Goal: Task Accomplishment & Management: Manage account settings

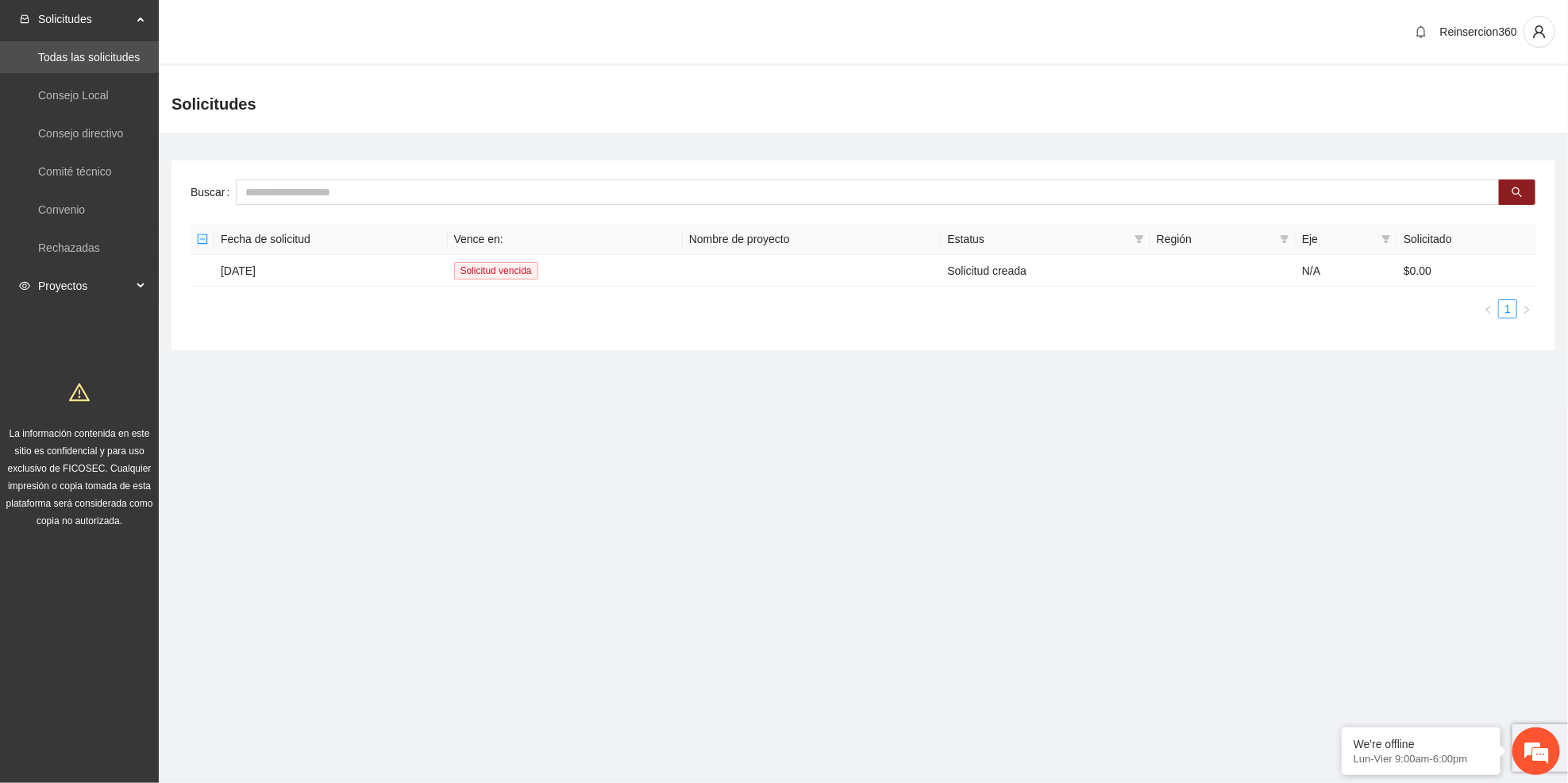
click at [128, 284] on span "Proyectos" at bounding box center [85, 285] width 93 height 32
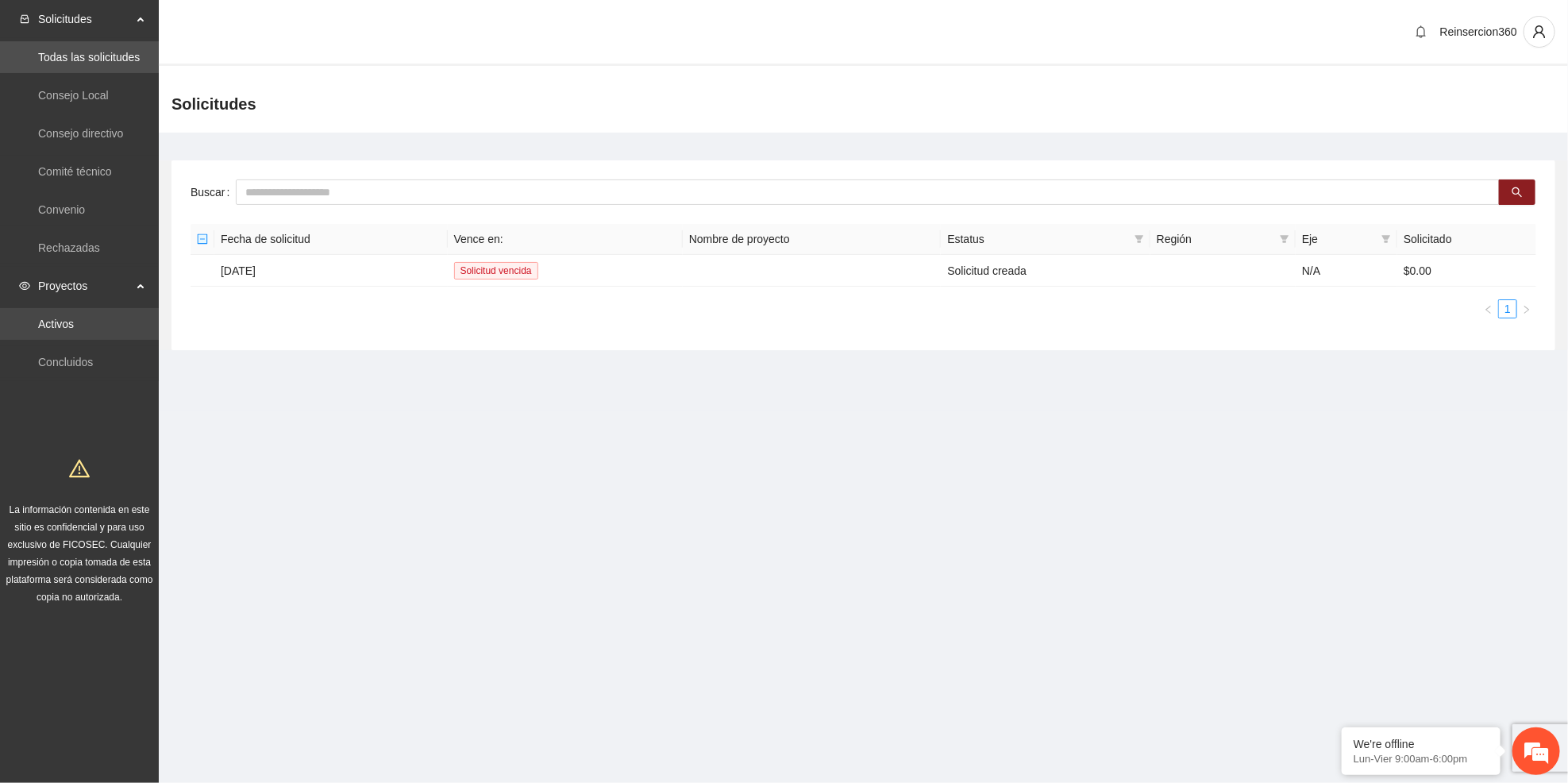
click at [74, 324] on link "Activos" at bounding box center [57, 324] width 36 height 13
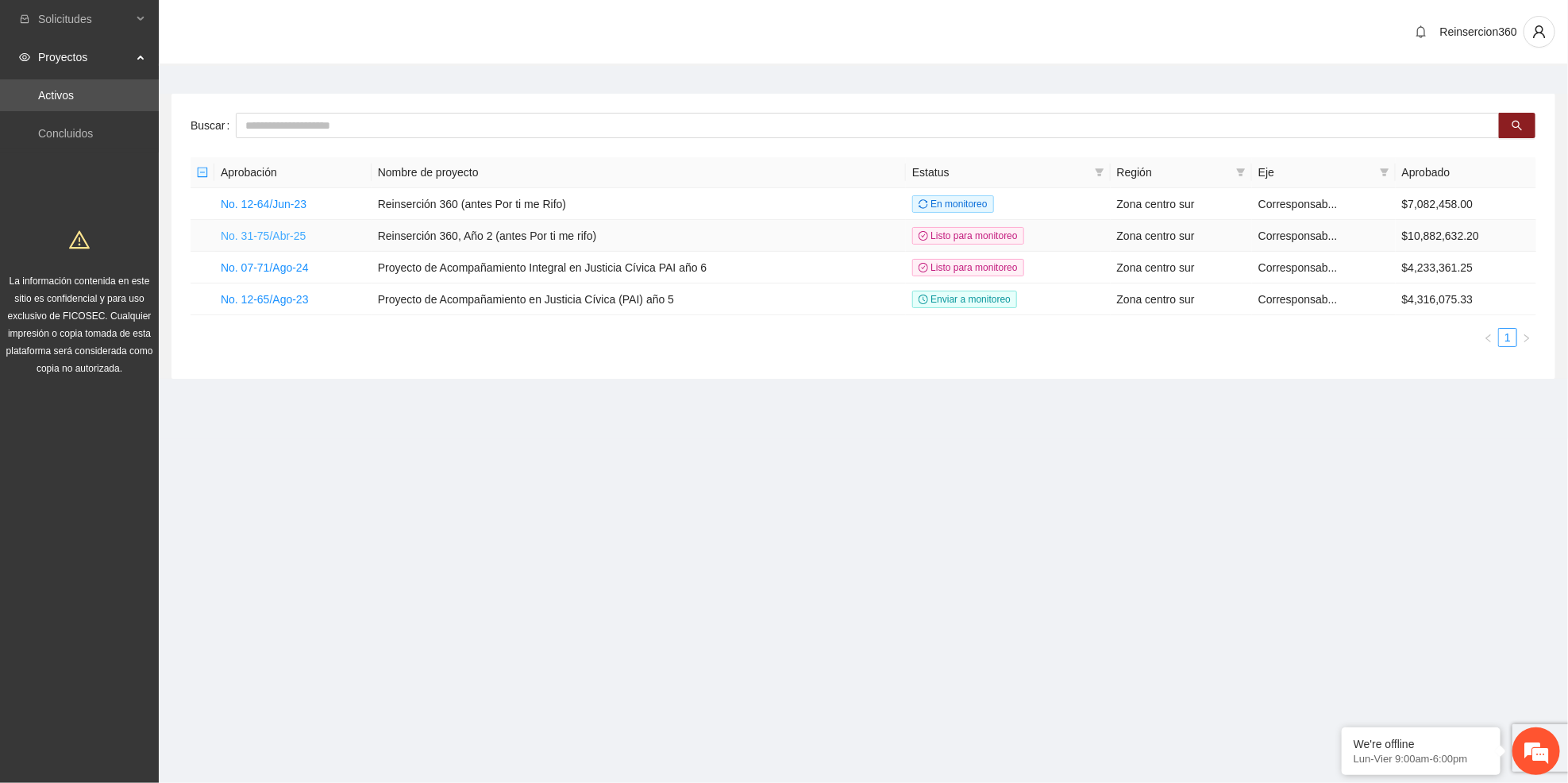
click at [278, 239] on link "No. 31-75/Abr-25" at bounding box center [263, 236] width 85 height 13
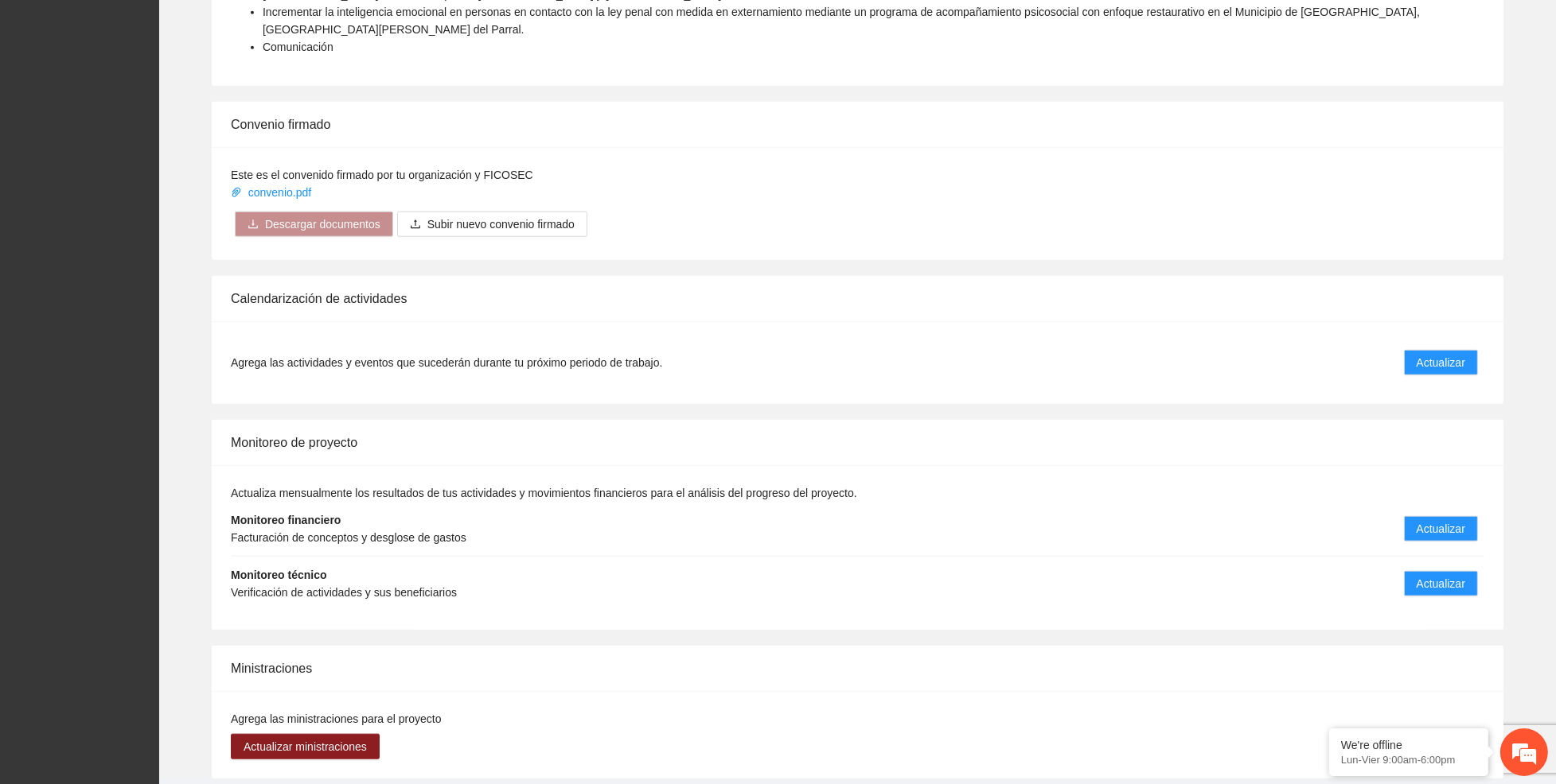
scroll to position [2146, 0]
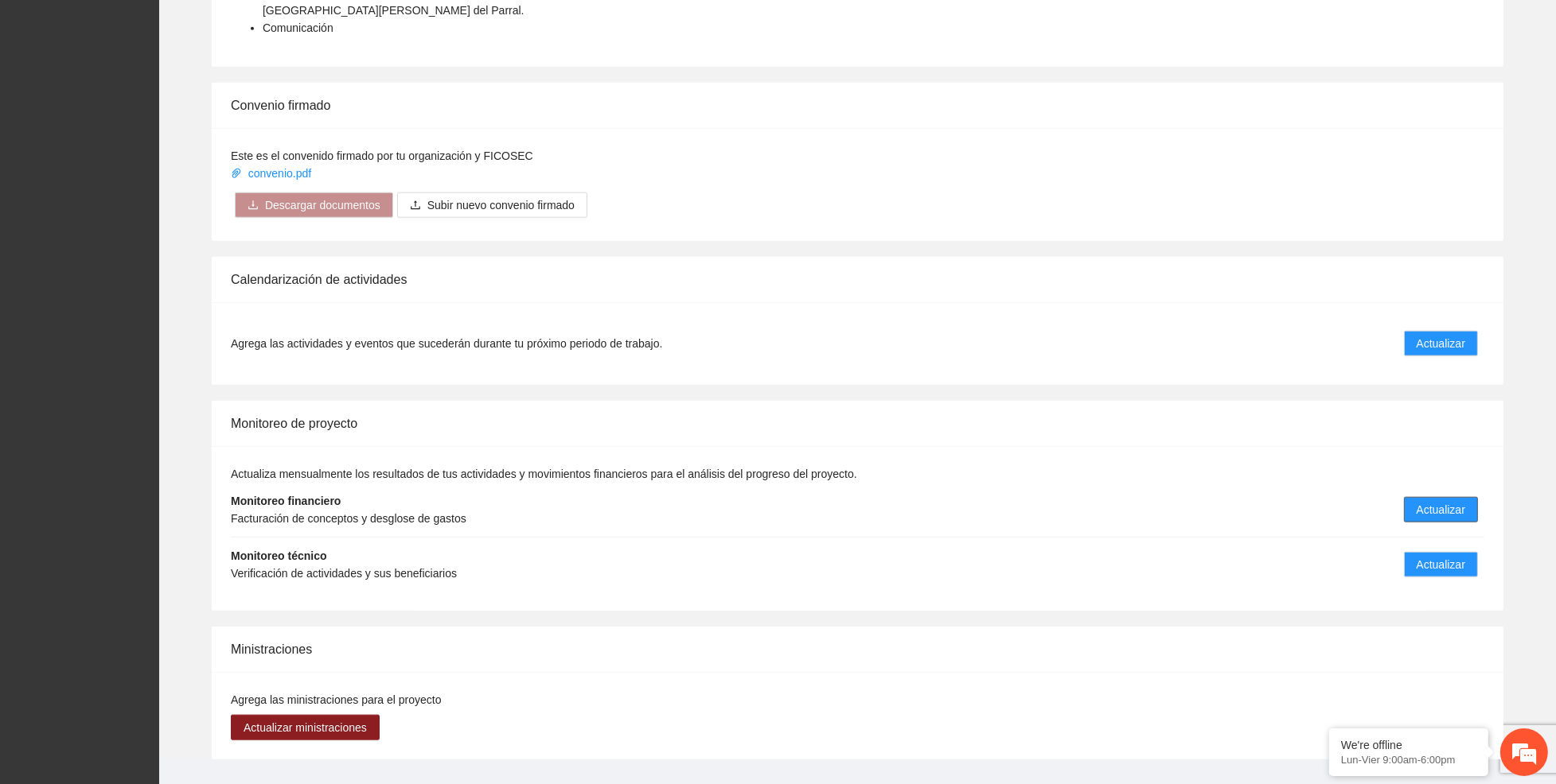
click at [1424, 501] on span "Actualizar" at bounding box center [1440, 510] width 49 height 17
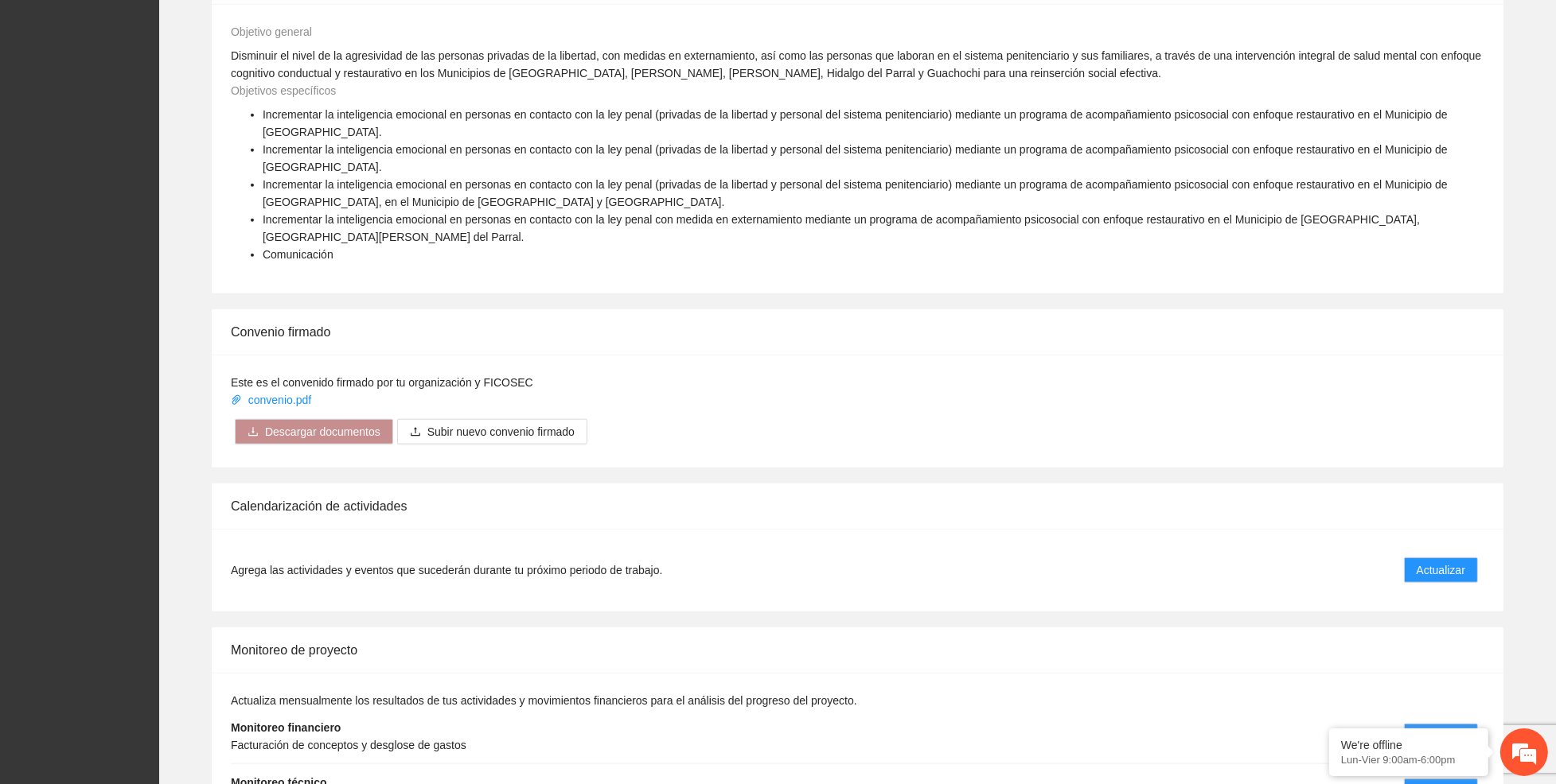
scroll to position [2146, 0]
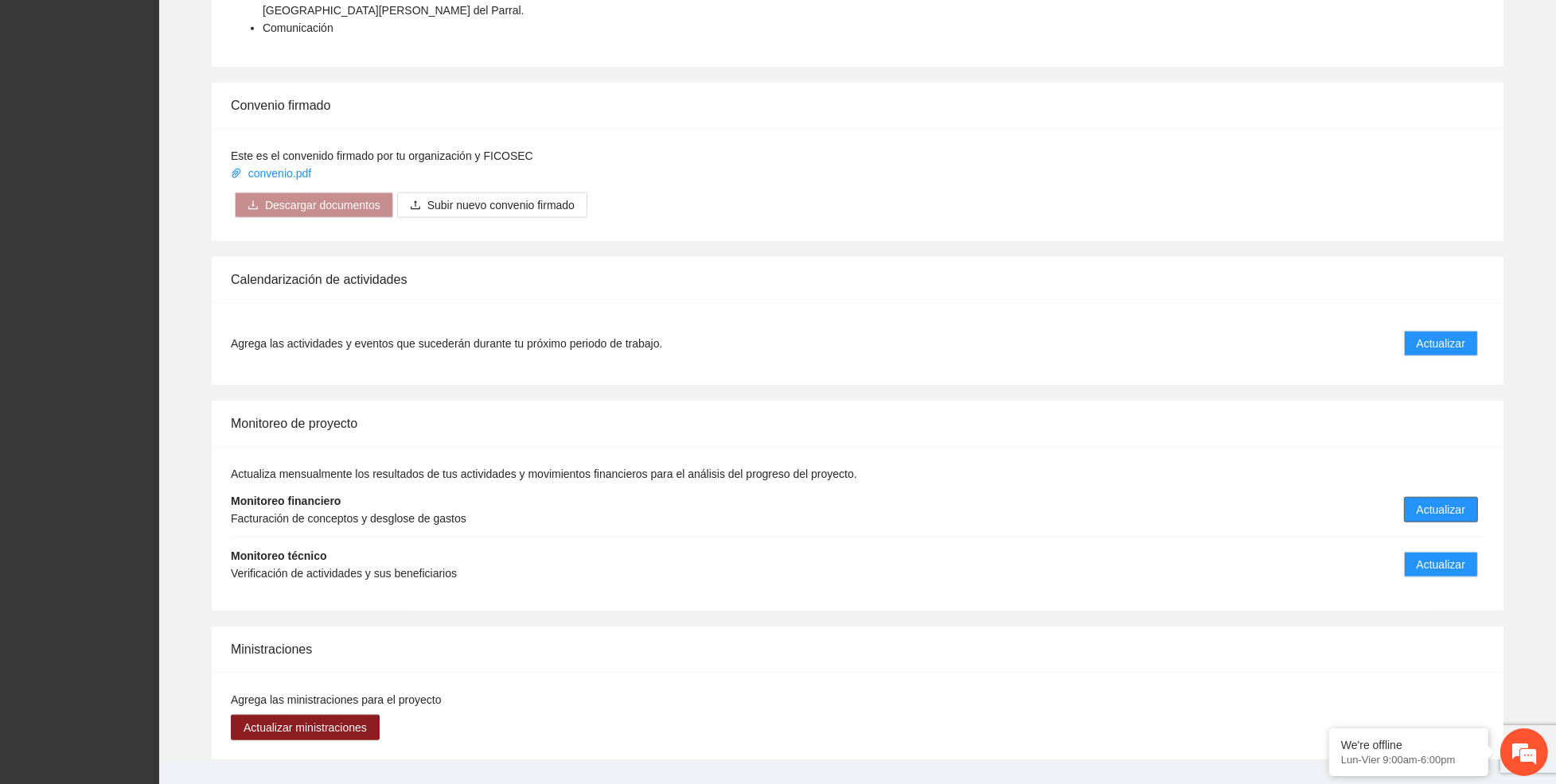
click at [1434, 501] on span "Actualizar" at bounding box center [1440, 510] width 49 height 17
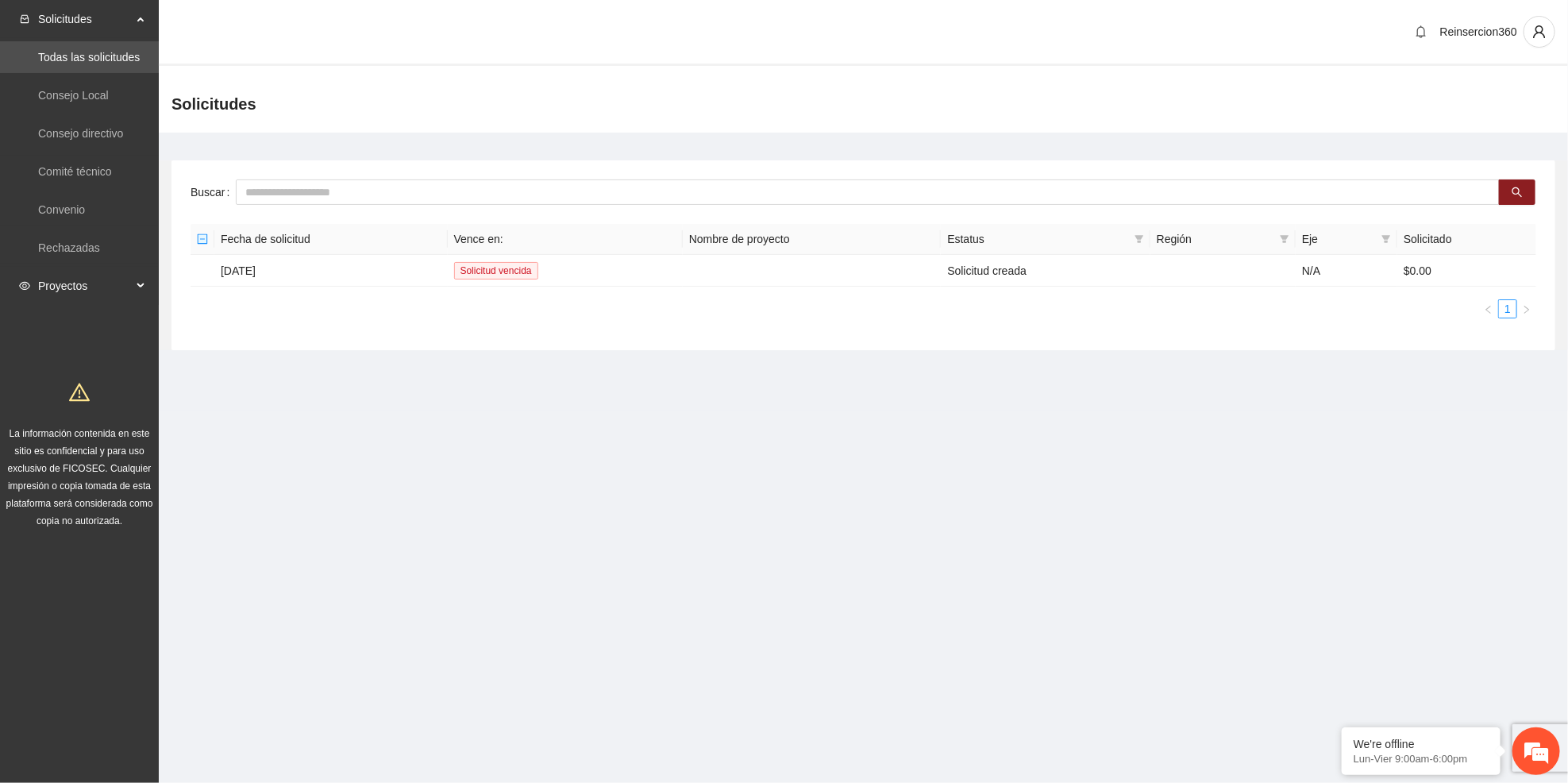
click at [122, 285] on span "Proyectos" at bounding box center [85, 285] width 93 height 32
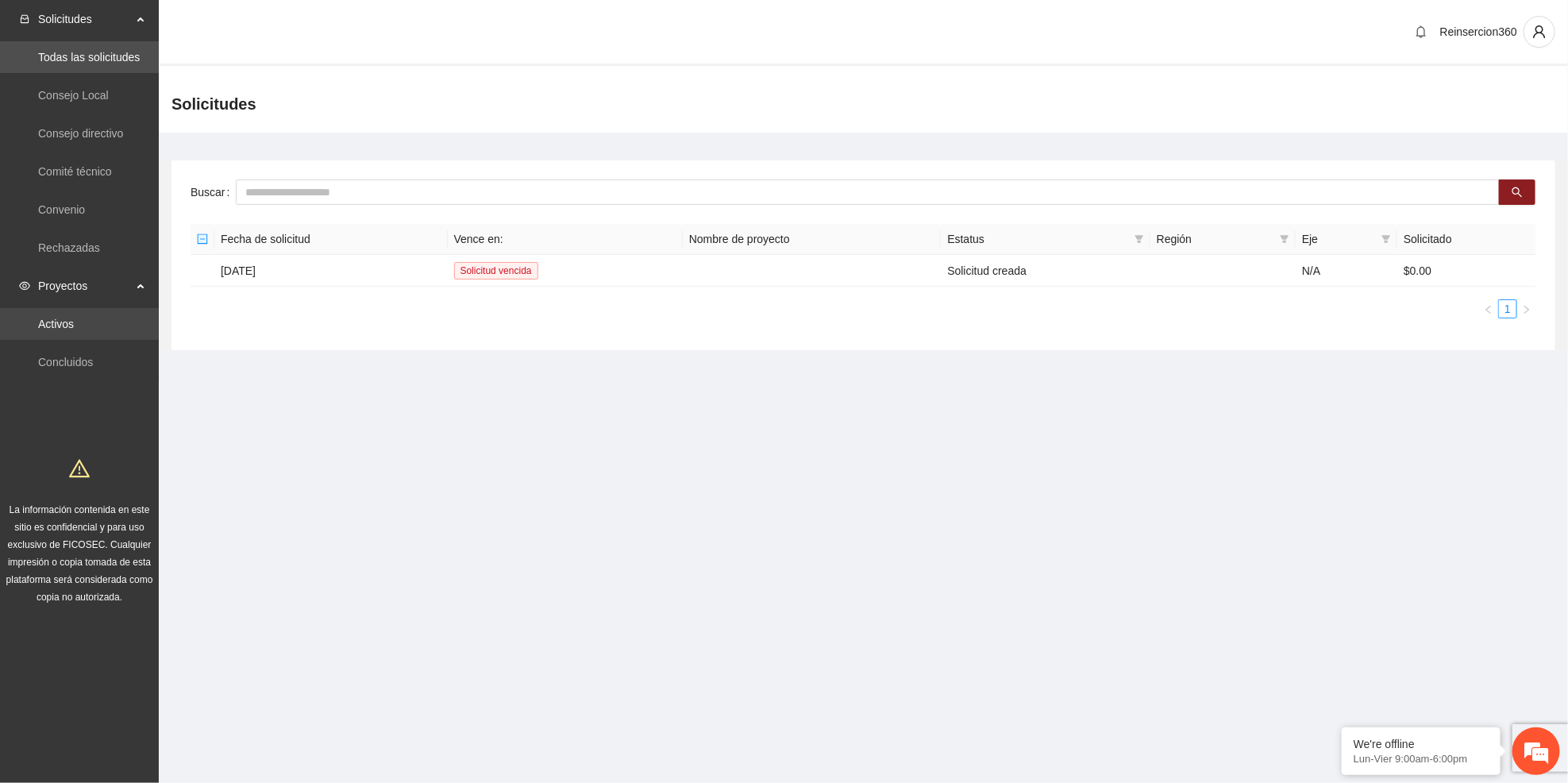
click at [74, 318] on link "Activos" at bounding box center [57, 324] width 36 height 13
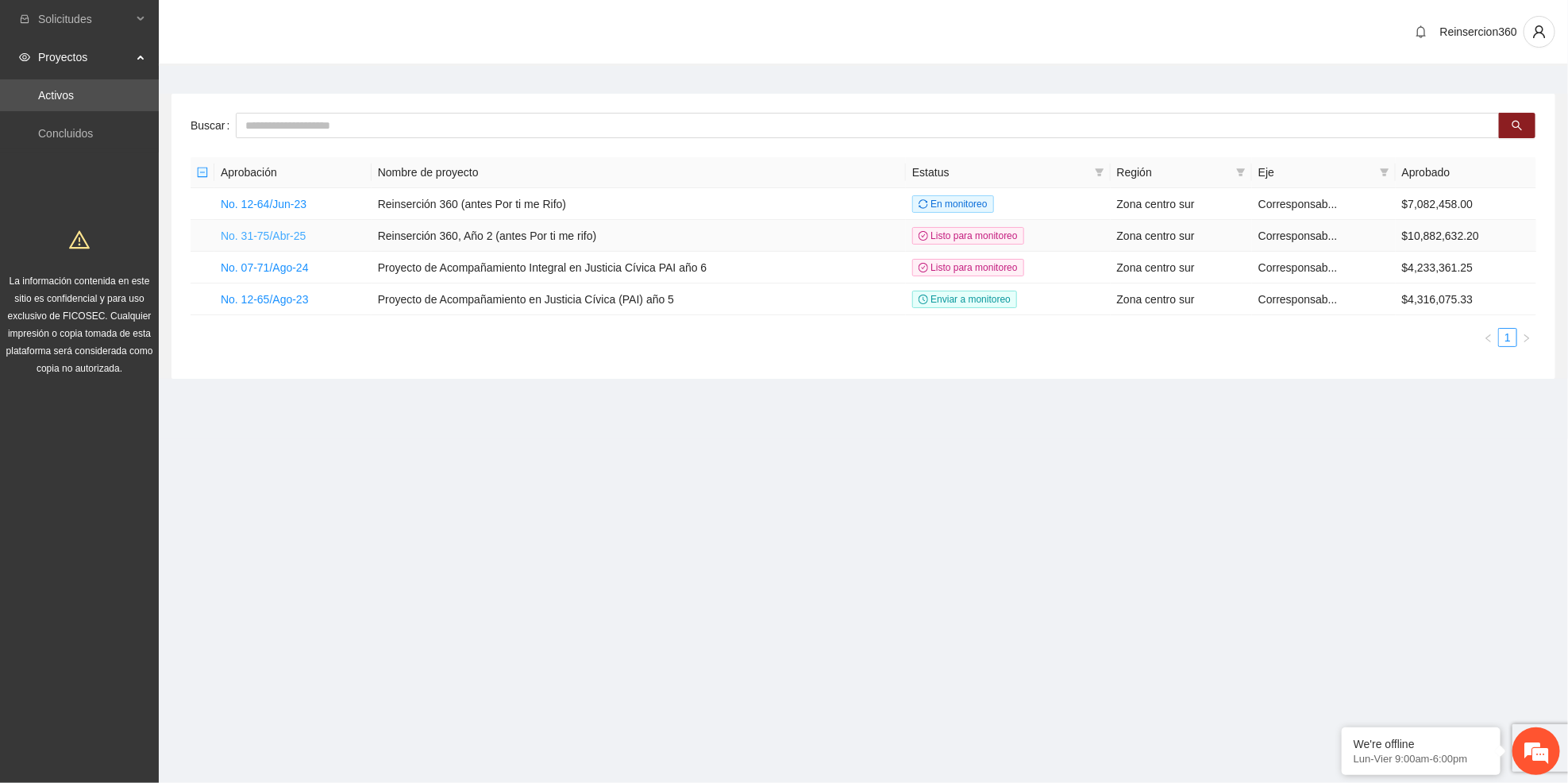
click at [271, 238] on link "No. 31-75/Abr-25" at bounding box center [263, 236] width 85 height 13
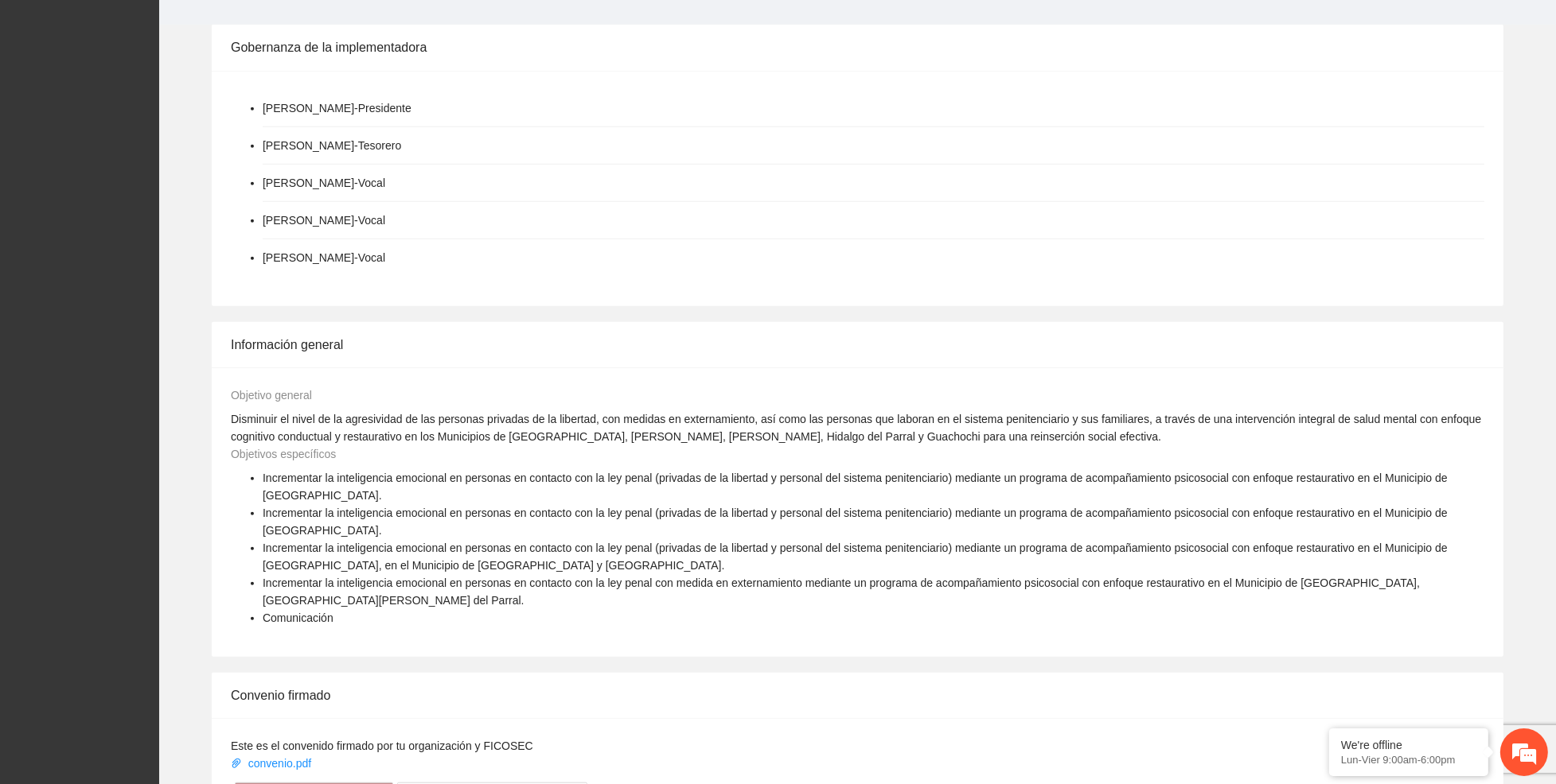
scroll to position [2146, 0]
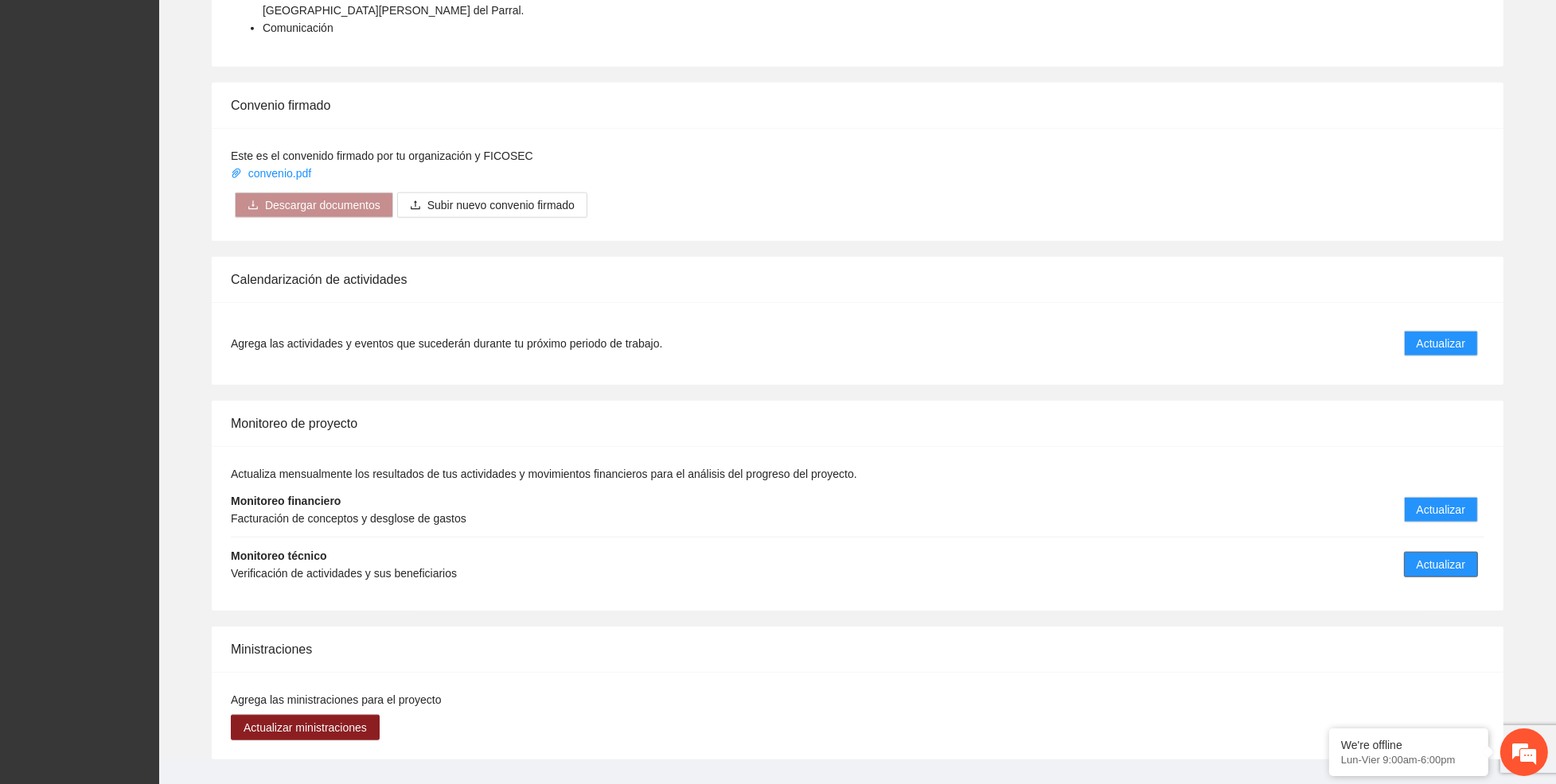
click at [1413, 552] on button "Actualizar" at bounding box center [1441, 564] width 74 height 26
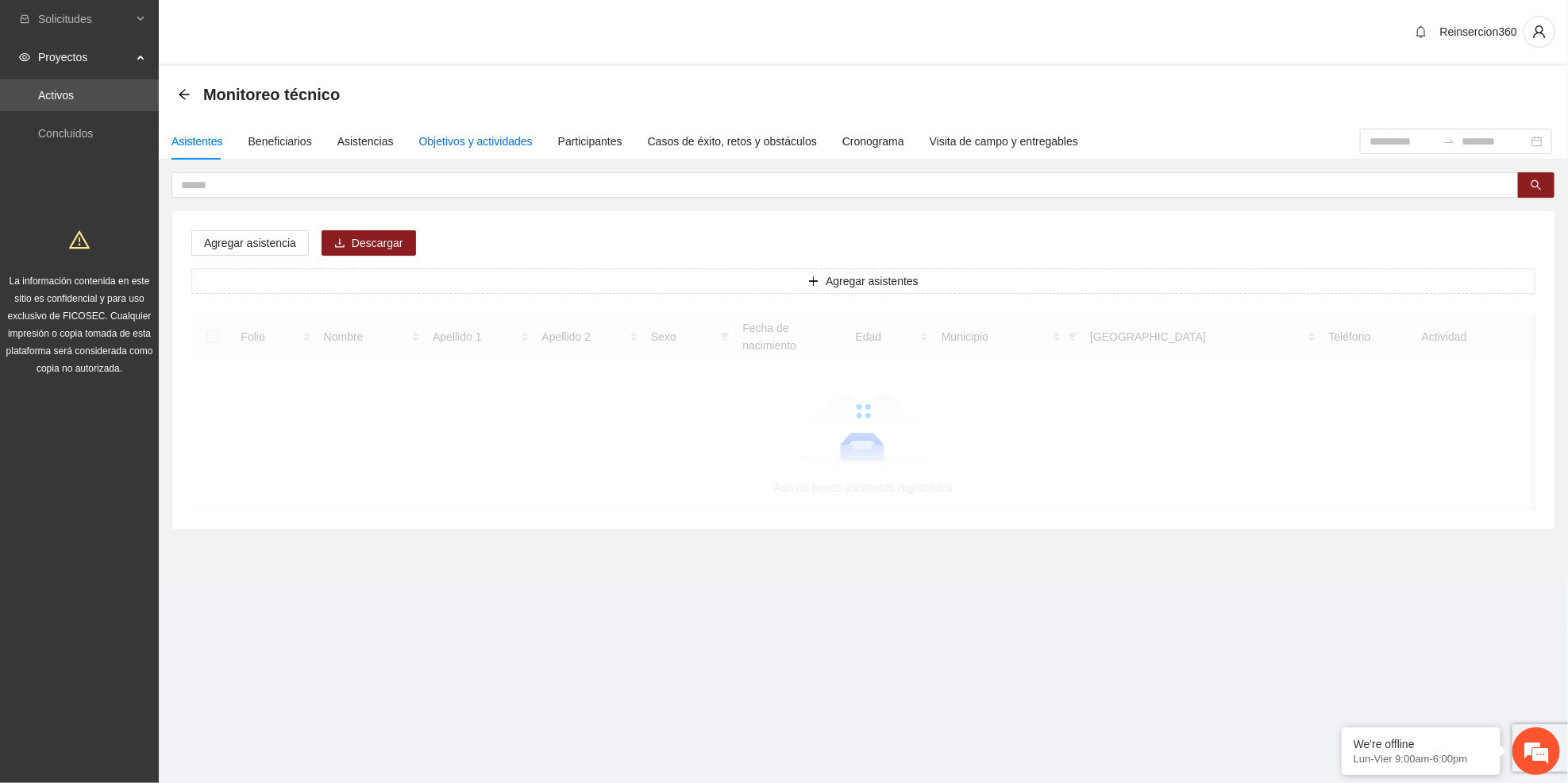
click at [435, 143] on div "Objetivos y actividades" at bounding box center [476, 141] width 114 height 17
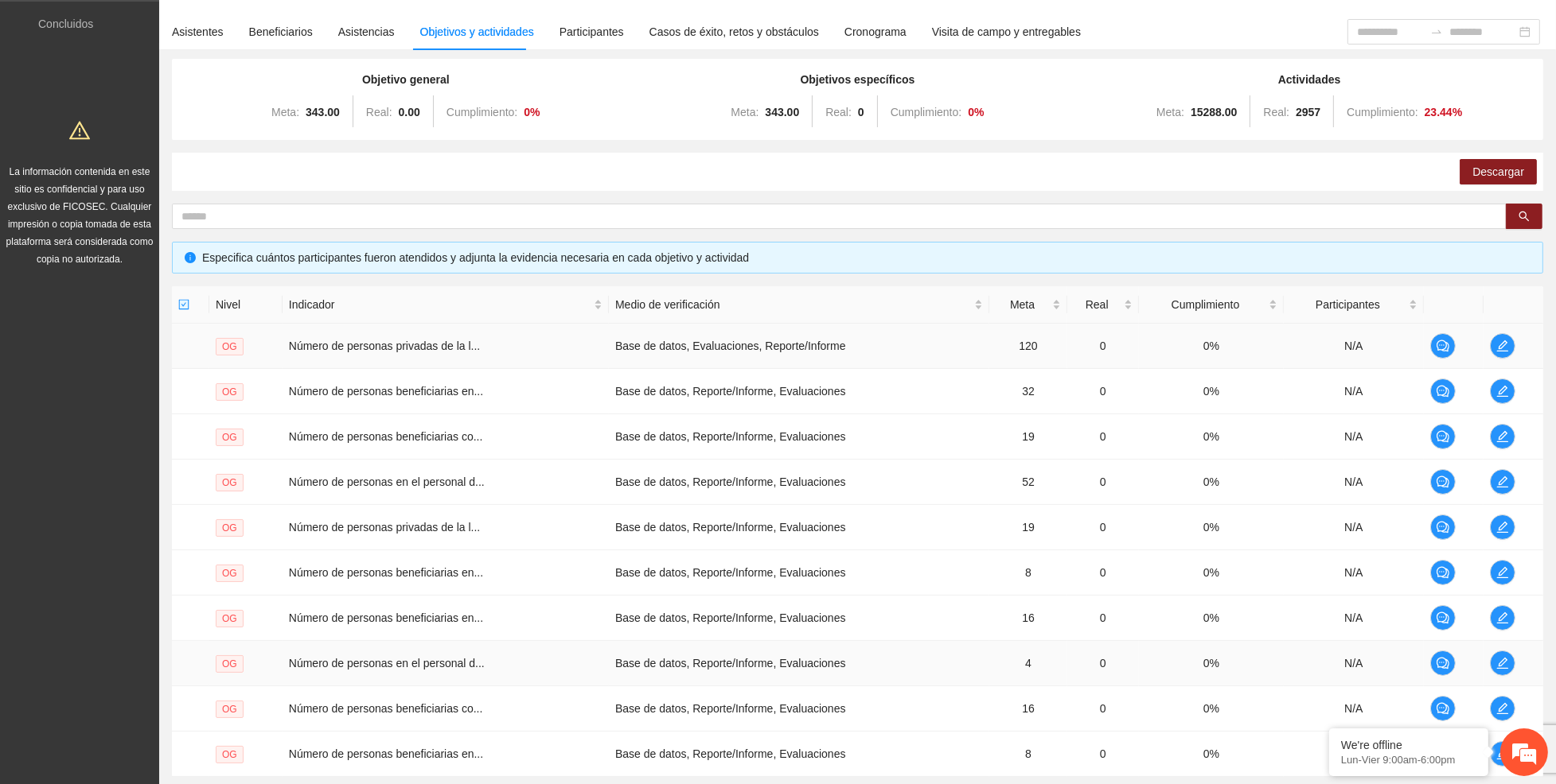
scroll to position [255, 0]
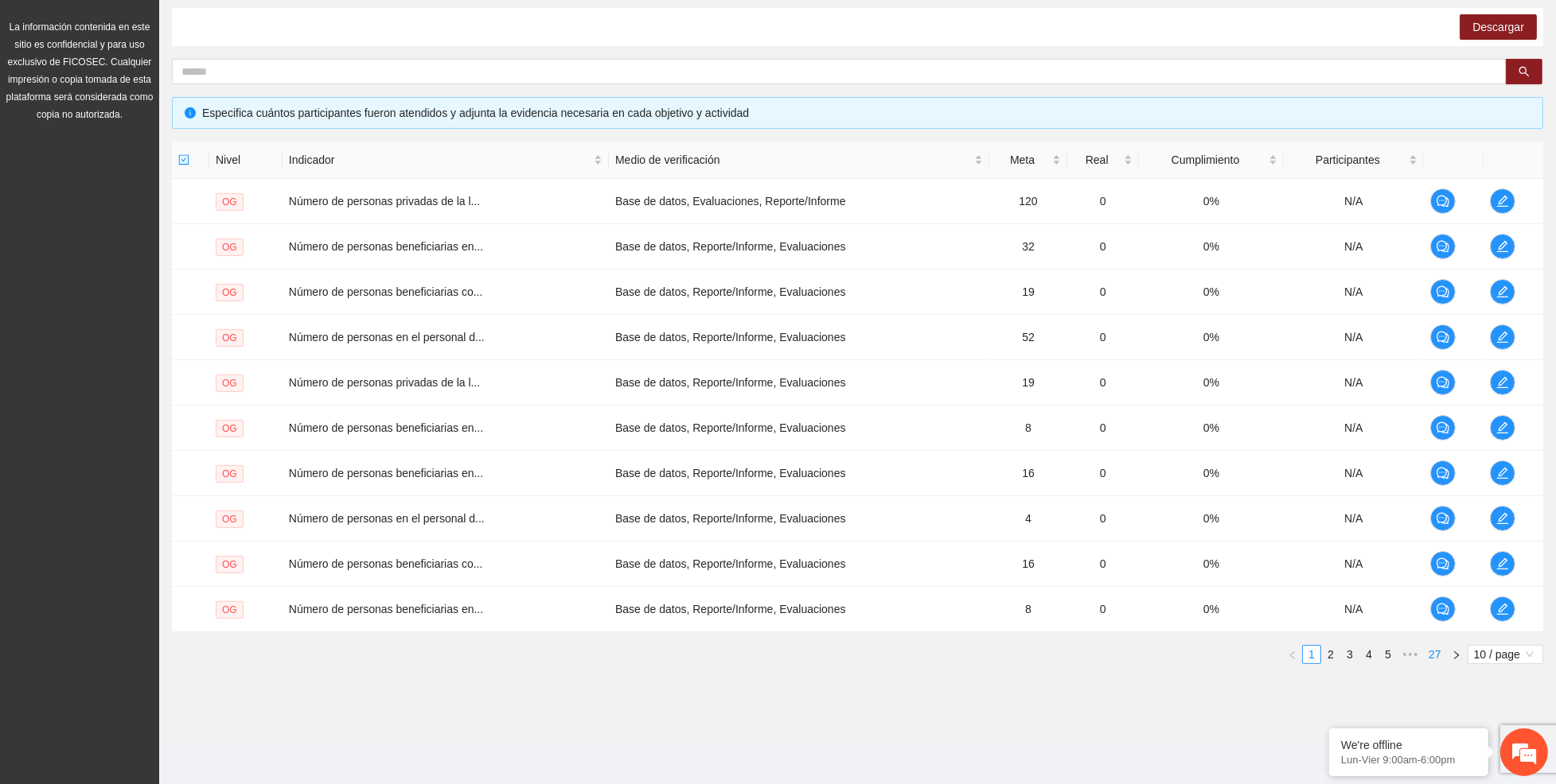
click at [1430, 656] on link "27" at bounding box center [1435, 654] width 22 height 17
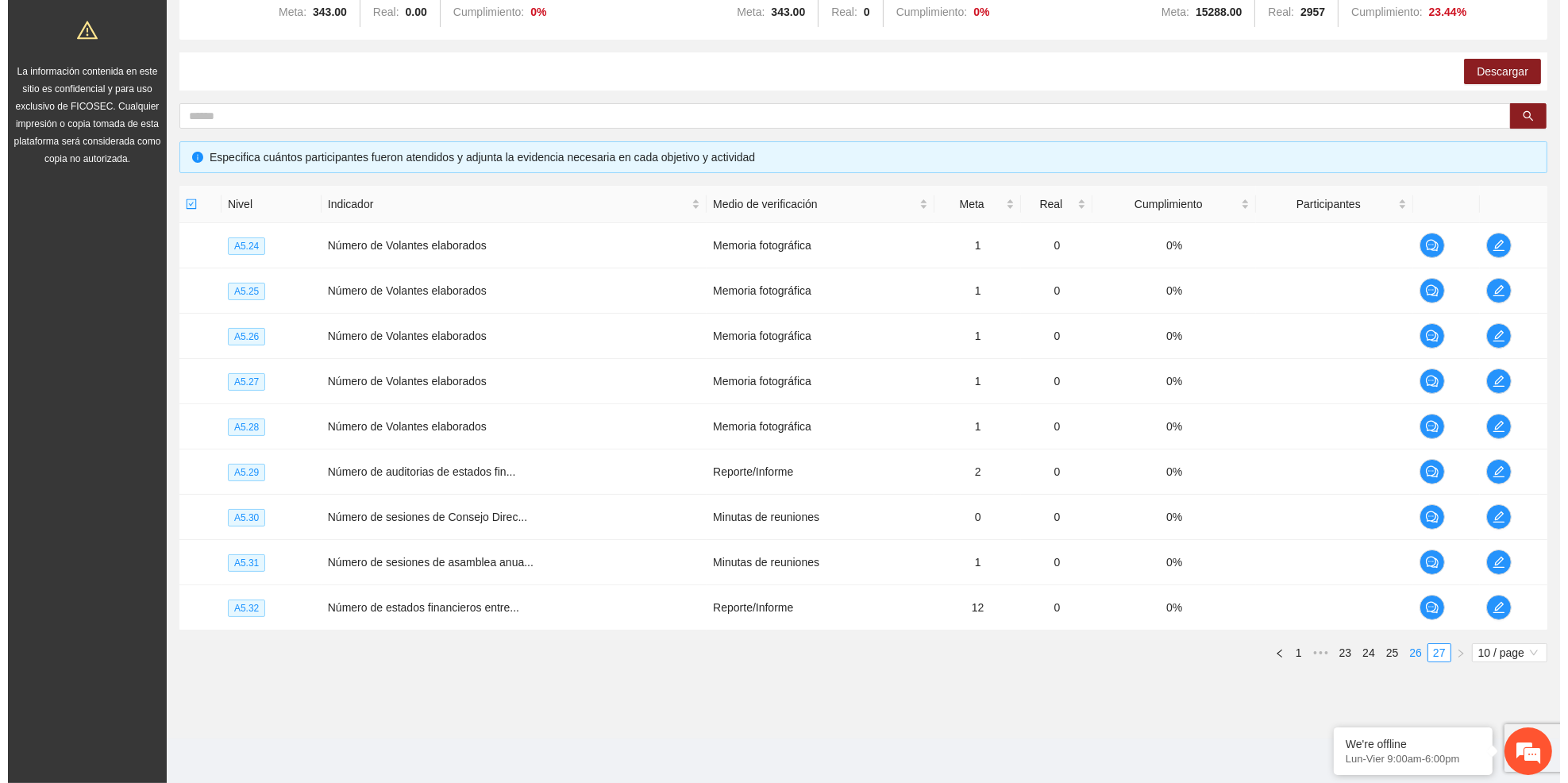
scroll to position [209, 0]
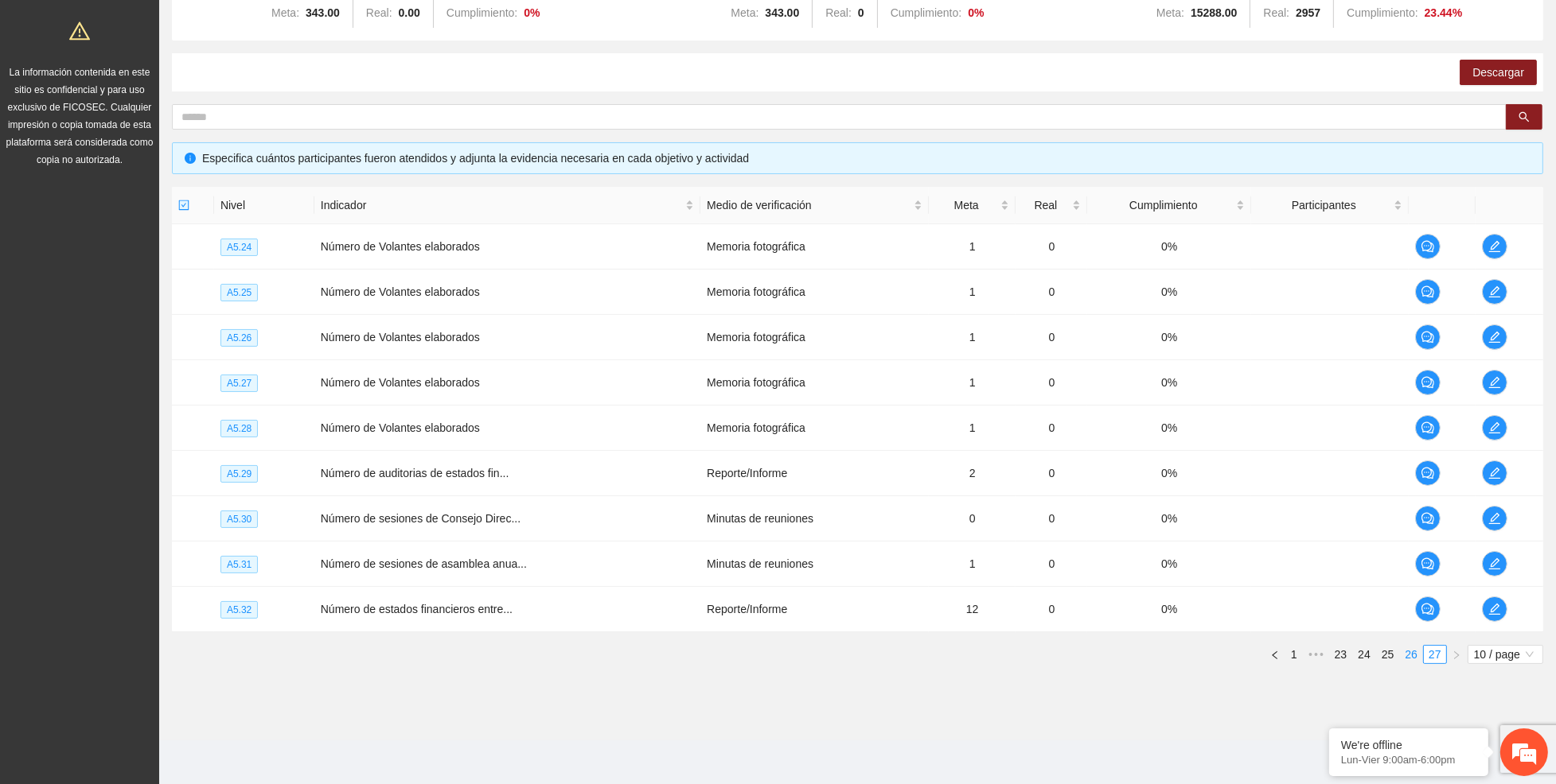
click at [1404, 654] on link "26" at bounding box center [1411, 654] width 22 height 17
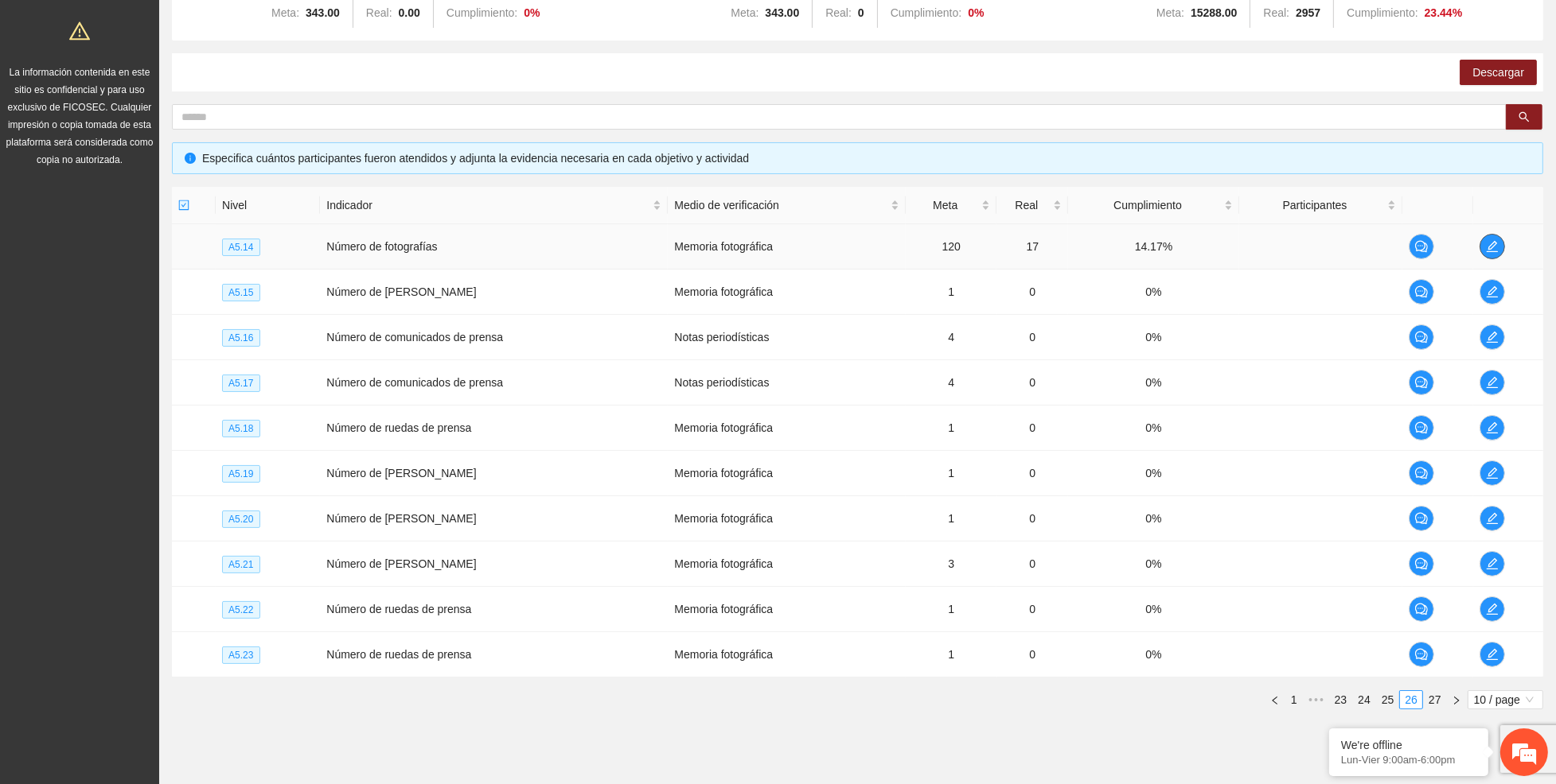
click at [1494, 247] on icon "edit" at bounding box center [1492, 246] width 13 height 13
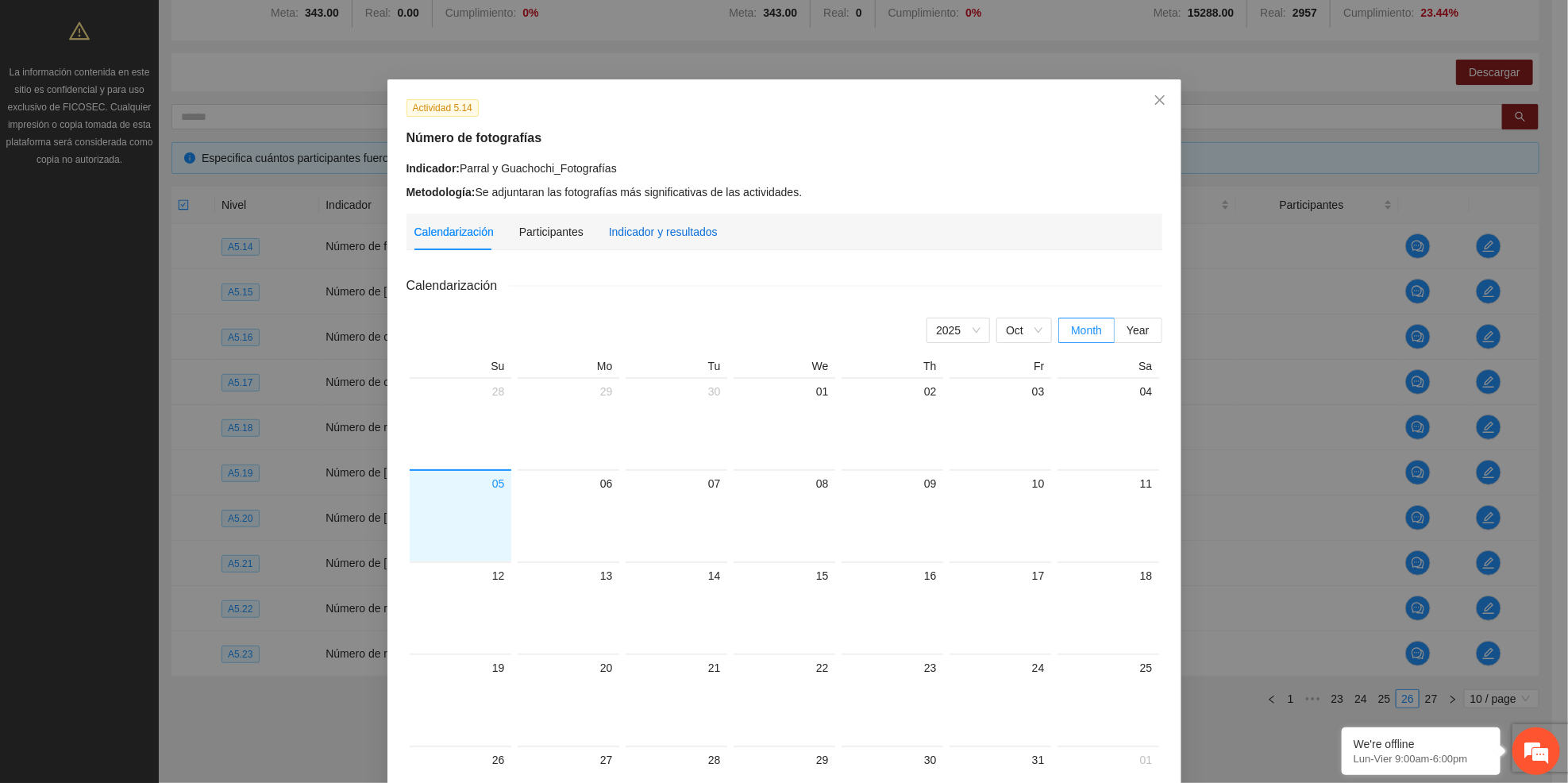
click at [694, 239] on div "Indicador y resultados" at bounding box center [663, 232] width 109 height 17
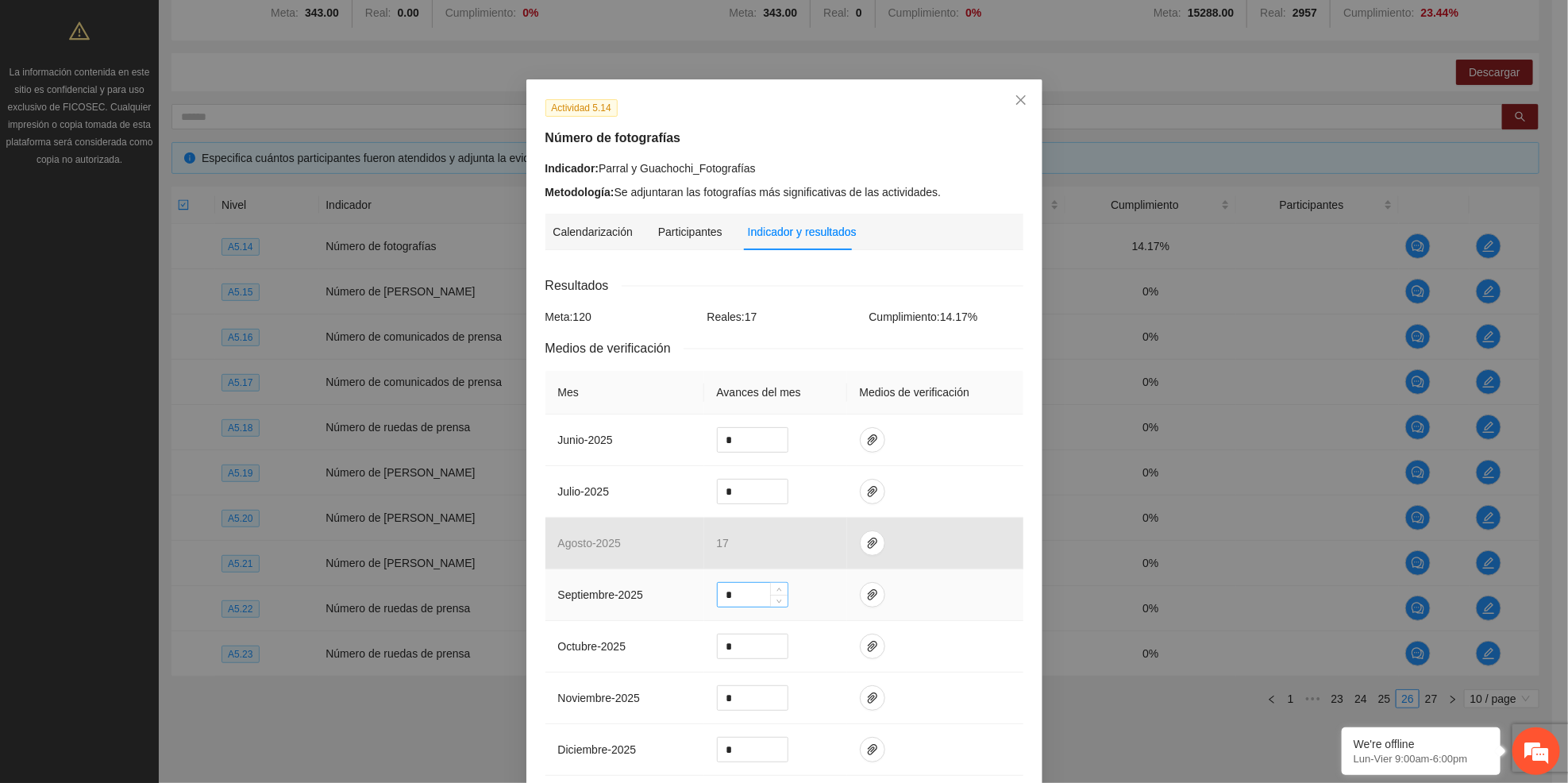
click at [751, 604] on input "*" at bounding box center [753, 595] width 70 height 24
click at [748, 604] on input "*" at bounding box center [753, 595] width 70 height 24
type input "*"
click at [860, 602] on button "button" at bounding box center [873, 595] width 26 height 26
click at [838, 547] on span "Adjuntar documento" at bounding box center [822, 547] width 99 height 17
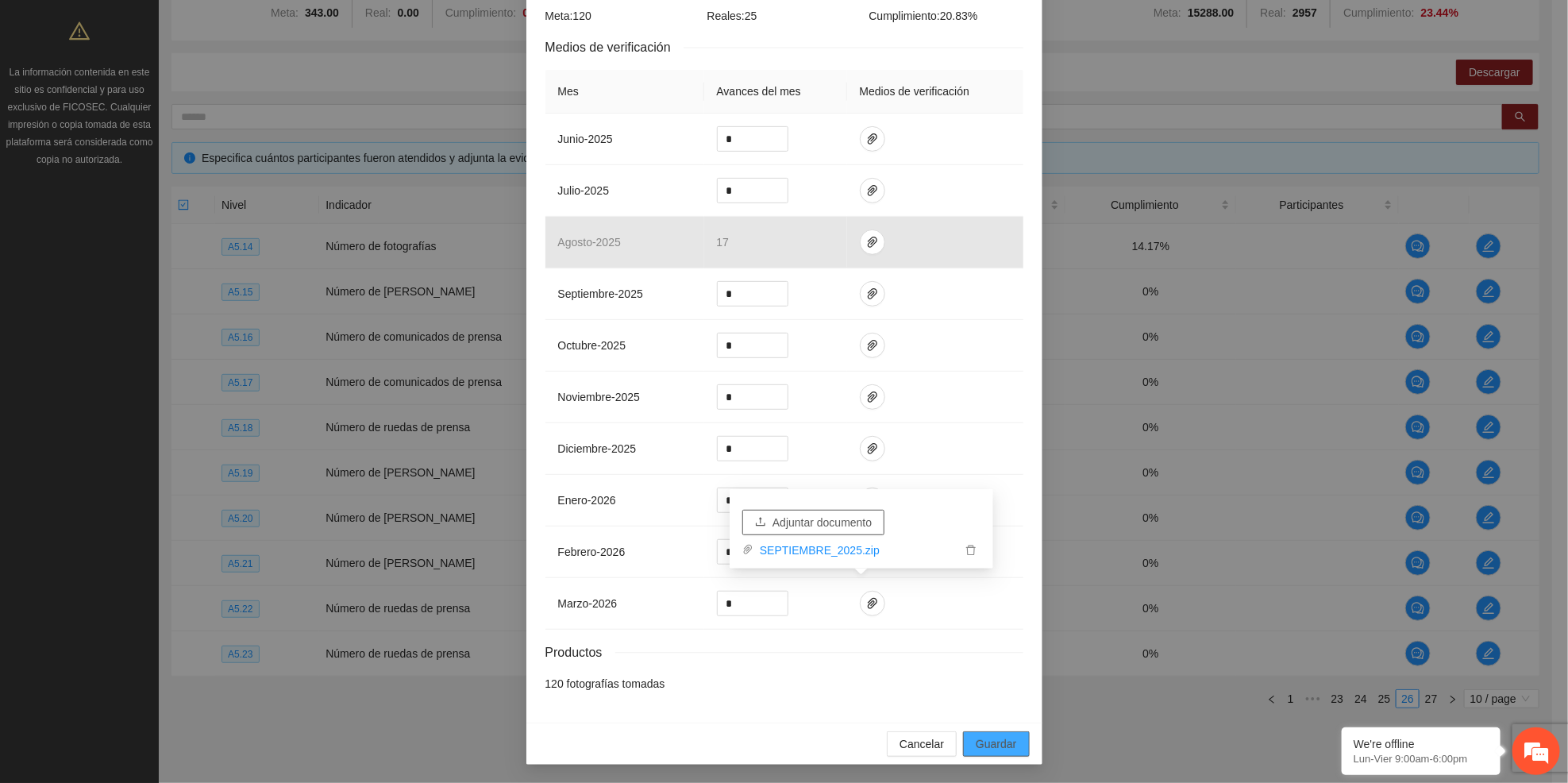
scroll to position [302, 0]
click at [1000, 748] on span "Guardar" at bounding box center [996, 744] width 40 height 17
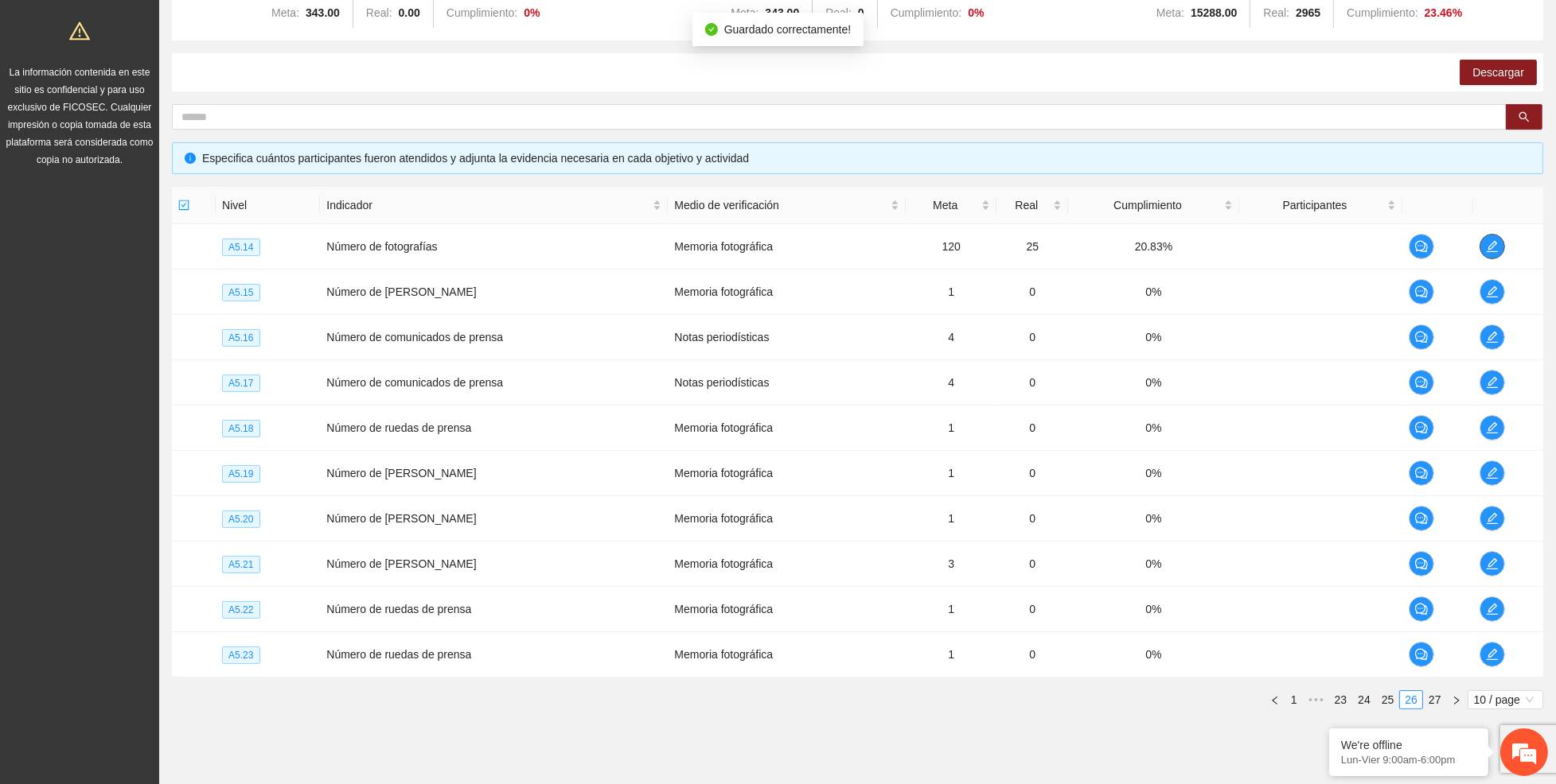
scroll to position [0, 0]
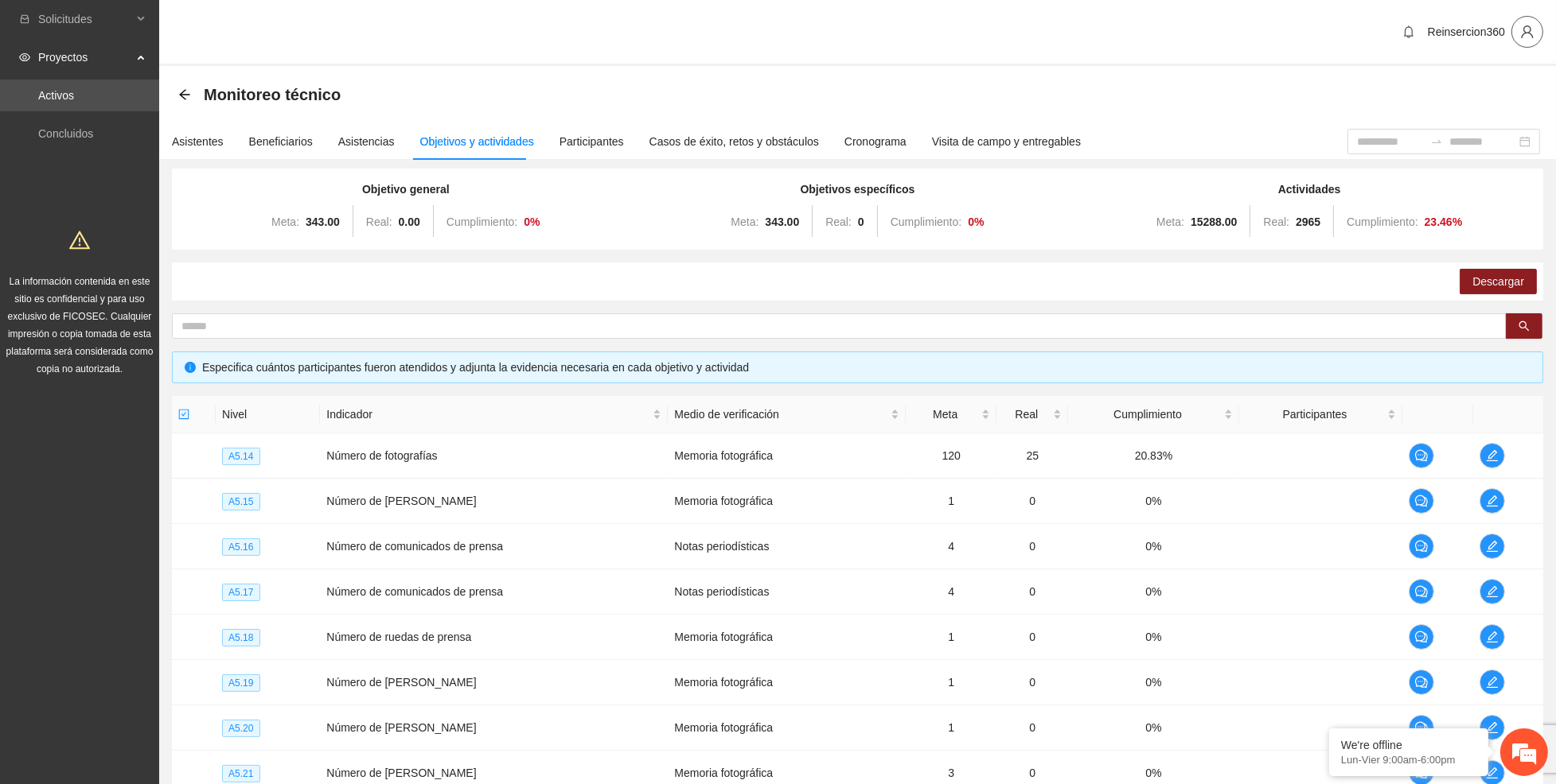
click at [1532, 27] on icon "user" at bounding box center [1527, 32] width 15 height 15
click at [1463, 93] on span "Cerrar sesión" at bounding box center [1486, 93] width 100 height 17
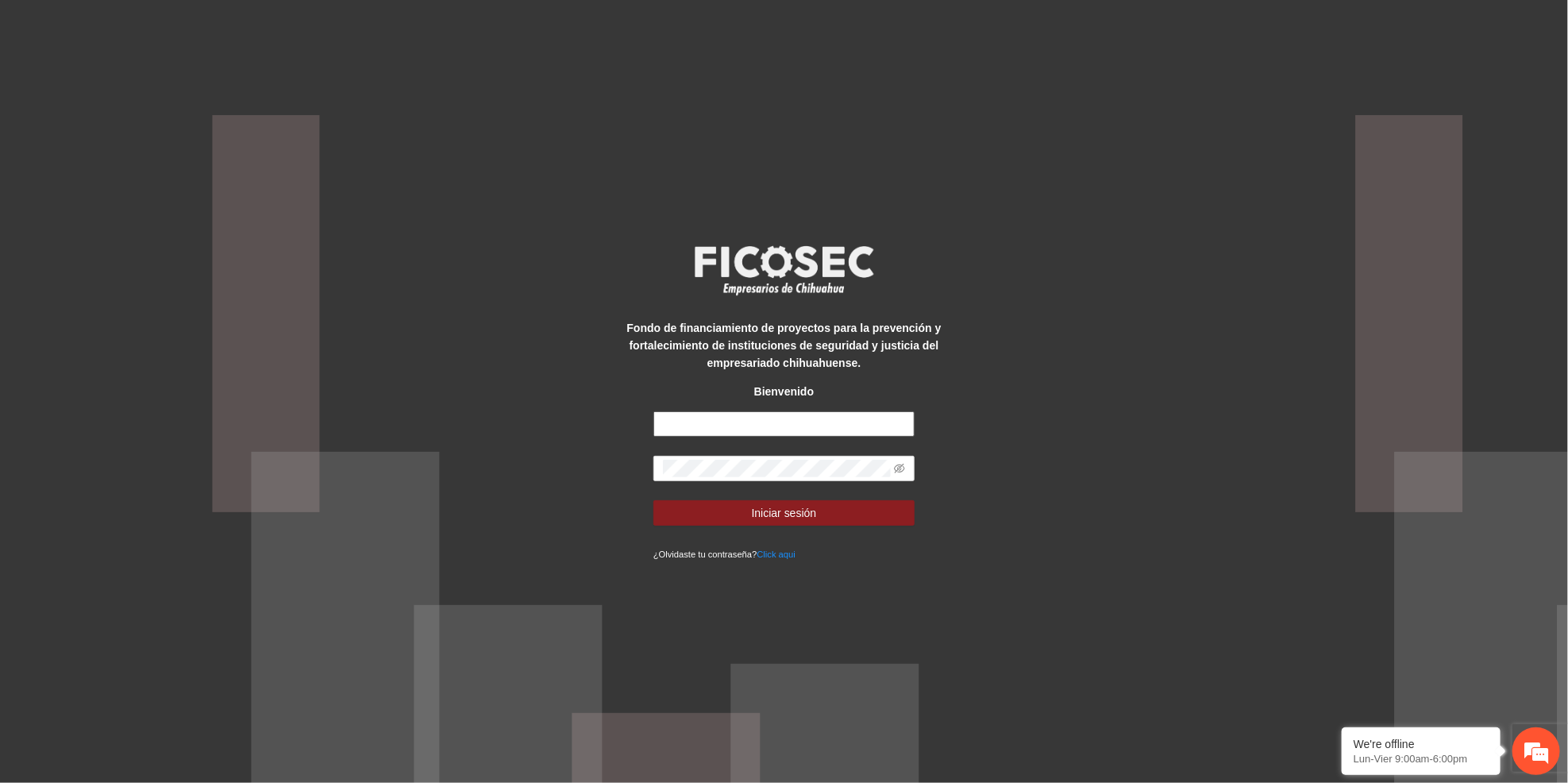
click at [716, 417] on input "text" at bounding box center [784, 424] width 261 height 26
type input "**********"
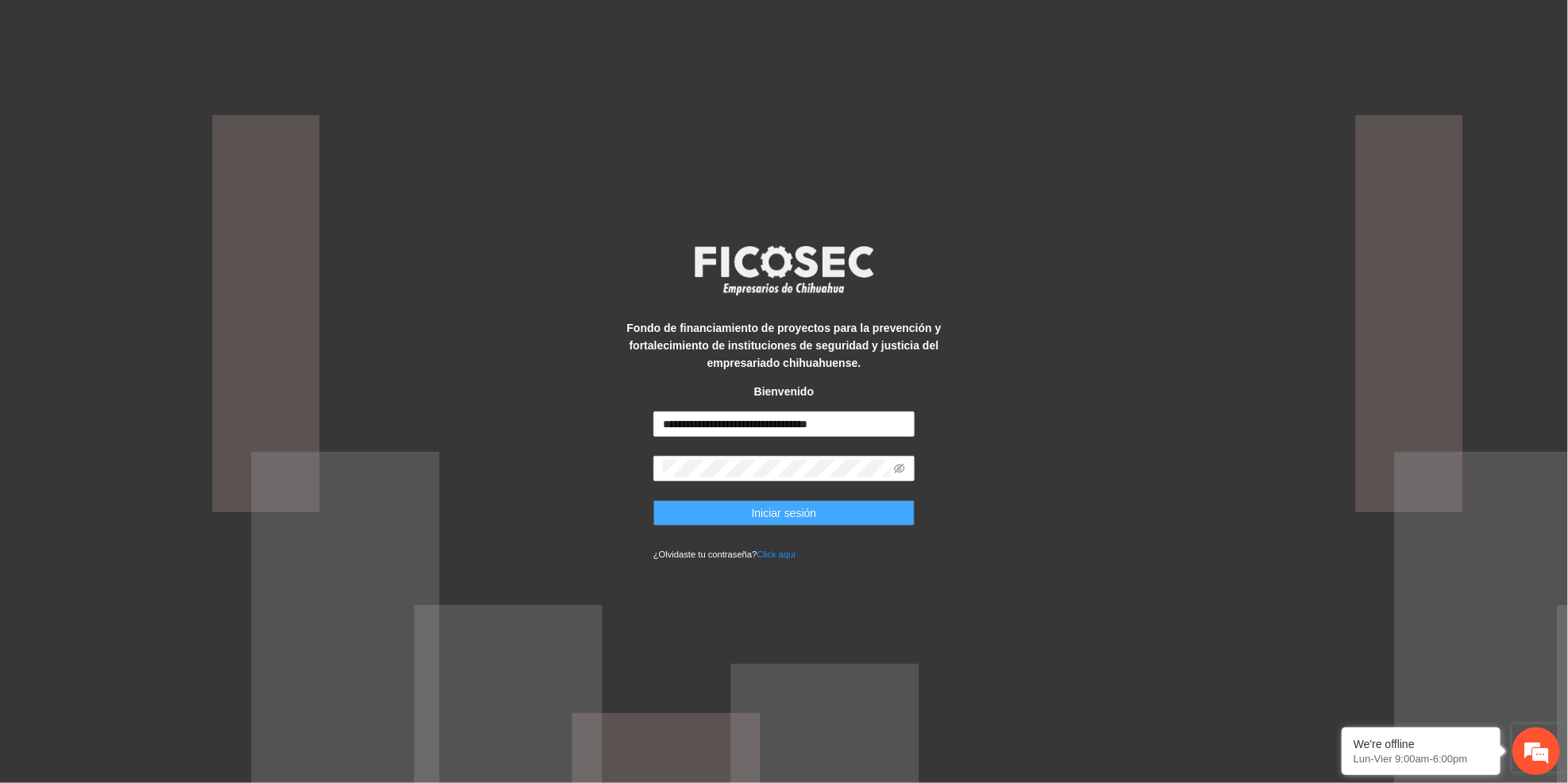
click at [714, 504] on button "Iniciar sesión" at bounding box center [784, 513] width 261 height 26
click at [722, 519] on button "Iniciar sesión" at bounding box center [784, 513] width 261 height 26
